Goal: Information Seeking & Learning: Check status

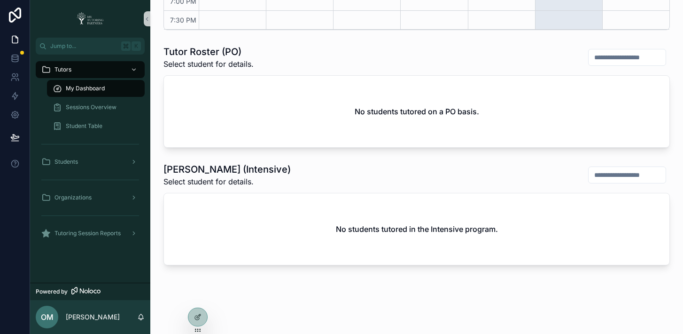
scroll to position [373, 0]
click at [224, 217] on div "No students tutored in the Intensive program." at bounding box center [417, 228] width 506 height 71
drag, startPoint x: 166, startPoint y: 171, endPoint x: 282, endPoint y: 168, distance: 115.6
click at [282, 168] on div "Tutor Roster (Intensive) Select student for details." at bounding box center [417, 174] width 507 height 24
click at [180, 167] on h1 "[PERSON_NAME] (Intensive)" at bounding box center [227, 168] width 127 height 13
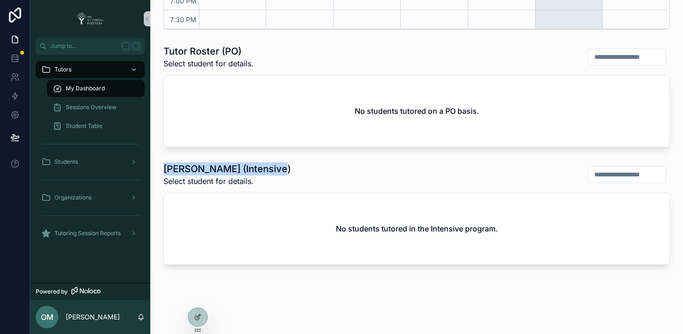
drag, startPoint x: 165, startPoint y: 167, endPoint x: 301, endPoint y: 169, distance: 136.3
click at [301, 169] on div "Tutor Roster (Intensive) Select student for details." at bounding box center [417, 174] width 507 height 24
click at [329, 181] on div "Tutor Roster (Intensive) Select student for details." at bounding box center [417, 174] width 507 height 24
drag, startPoint x: 162, startPoint y: 167, endPoint x: 280, endPoint y: 169, distance: 118.4
click at [280, 169] on div "Tutor Roster (Intensive) Select student for details. No students tutored in the…" at bounding box center [417, 213] width 518 height 110
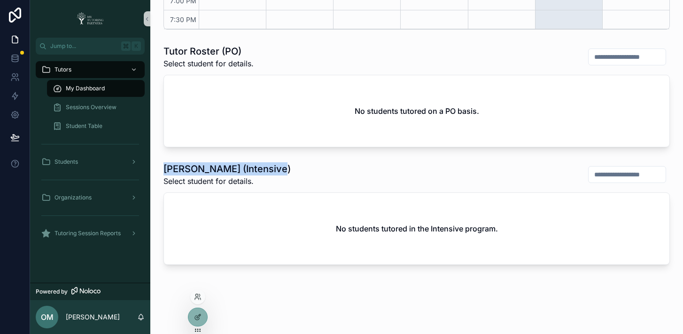
click at [197, 300] on div at bounding box center [197, 296] width 15 height 15
click at [198, 297] on icon at bounding box center [197, 298] width 4 height 2
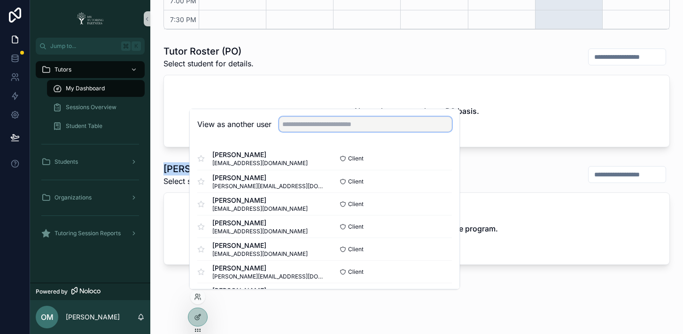
click at [374, 123] on input "text" at bounding box center [365, 124] width 173 height 15
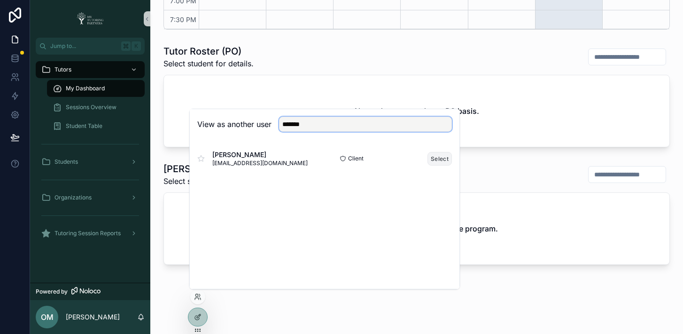
type input "*******"
click at [441, 157] on button "Select" at bounding box center [440, 159] width 24 height 14
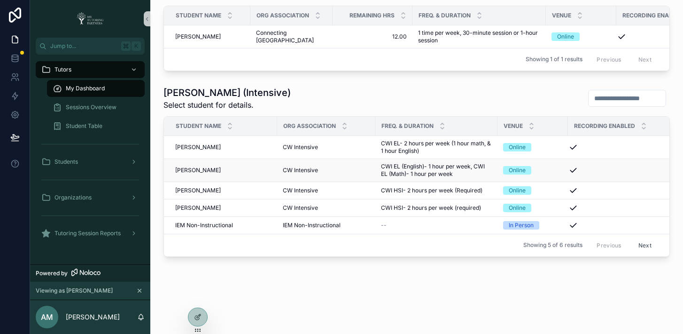
scroll to position [442, 0]
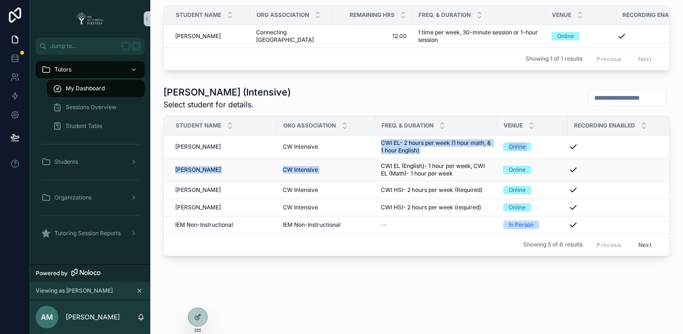
drag, startPoint x: 371, startPoint y: 152, endPoint x: 454, endPoint y: 165, distance: 83.7
click at [454, 165] on tbody "Yaretzi [PERSON_NAME] [PERSON_NAME] Intensive CW Intensive CWI EL- 2 hours per …" at bounding box center [419, 184] width 511 height 98
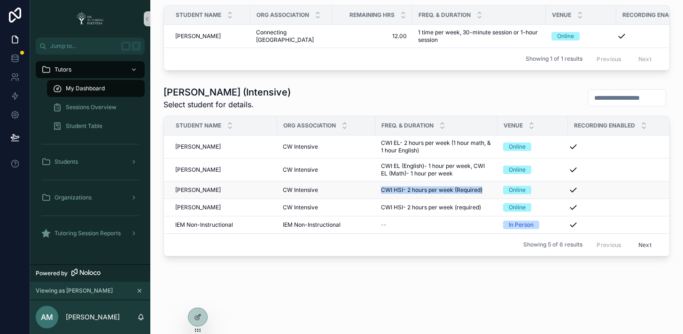
drag, startPoint x: 380, startPoint y: 196, endPoint x: 492, endPoint y: 201, distance: 112.9
click at [492, 198] on td "CWI HSI- 2 hours per week (Required) CWI HSI- 2 hours per week (Required)" at bounding box center [436, 189] width 122 height 17
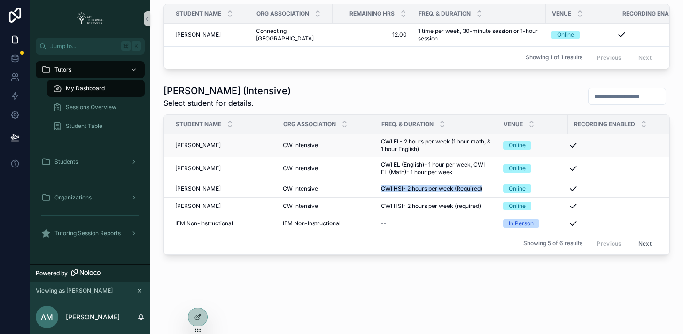
scroll to position [457, 0]
click at [190, 202] on span "[PERSON_NAME]" at bounding box center [198, 206] width 46 height 8
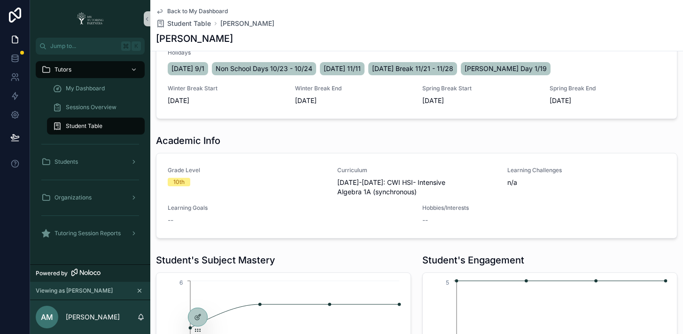
scroll to position [547, 0]
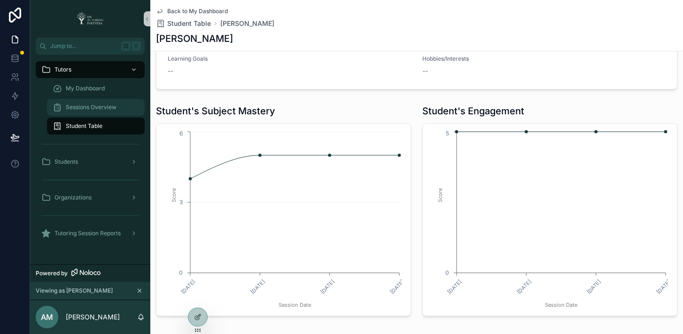
click at [96, 105] on span "Sessions Overview" at bounding box center [91, 107] width 51 height 8
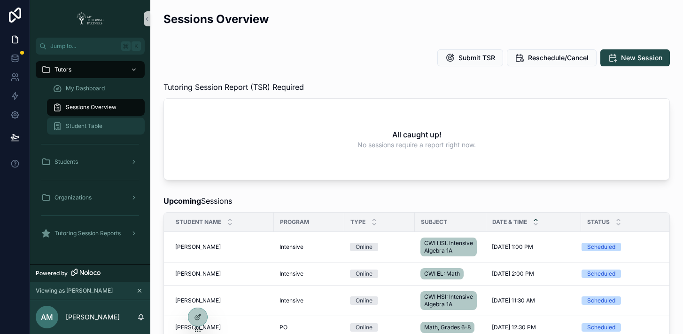
click at [83, 123] on span "Student Table" at bounding box center [84, 126] width 37 height 8
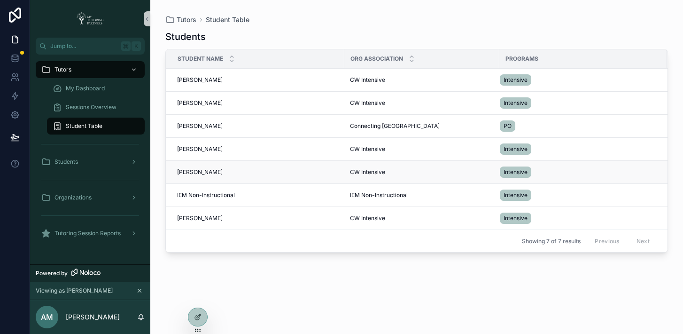
click at [198, 172] on span "[PERSON_NAME]" at bounding box center [200, 172] width 46 height 8
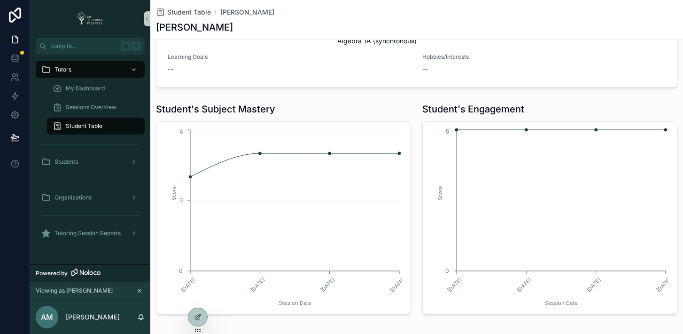
scroll to position [582, 0]
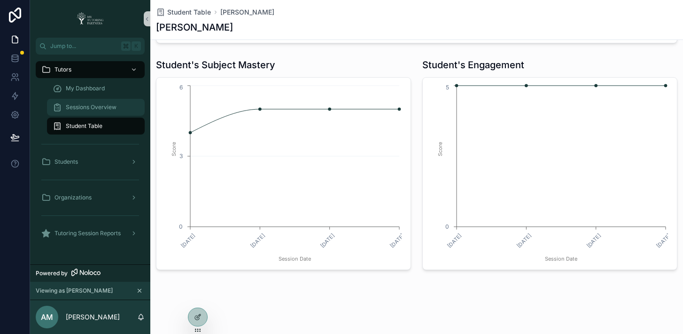
click at [89, 110] on span "Sessions Overview" at bounding box center [91, 107] width 51 height 8
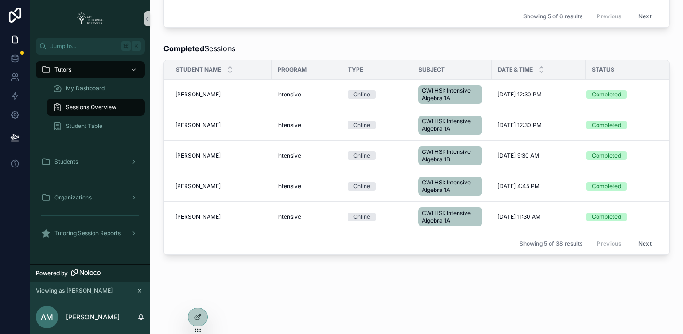
scroll to position [620, 0]
click at [76, 87] on span "My Dashboard" at bounding box center [85, 89] width 39 height 8
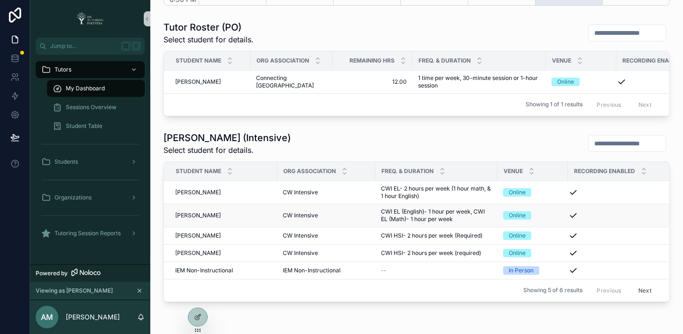
scroll to position [221, 0]
